Goal: Find specific page/section: Find specific page/section

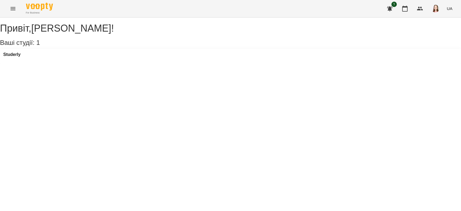
click at [17, 63] on div "Studerly" at bounding box center [230, 56] width 461 height 15
click at [19, 57] on h3 "Studerly" at bounding box center [11, 54] width 17 height 5
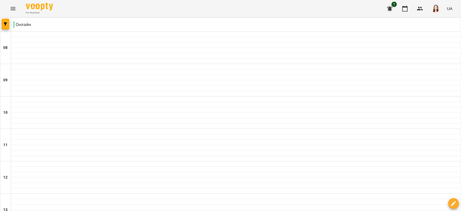
scroll to position [375, 0]
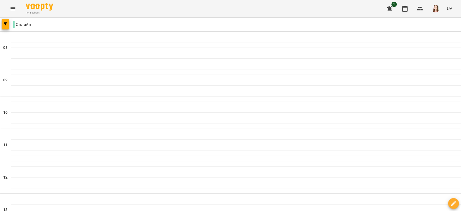
scroll to position [375, 0]
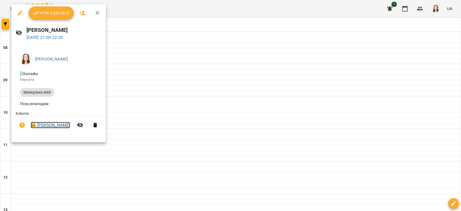
click at [58, 126] on link "😀 [PERSON_NAME]" at bounding box center [50, 125] width 39 height 6
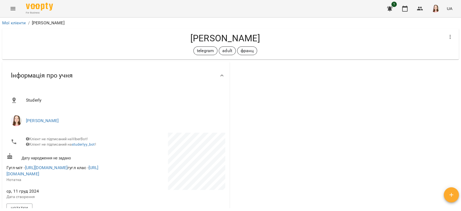
scroll to position [60, 0]
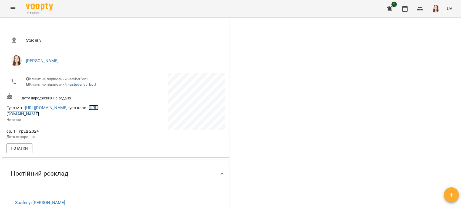
click at [68, 117] on link "[URL][DOMAIN_NAME]" at bounding box center [52, 111] width 92 height 12
